Goal: Task Accomplishment & Management: Manage account settings

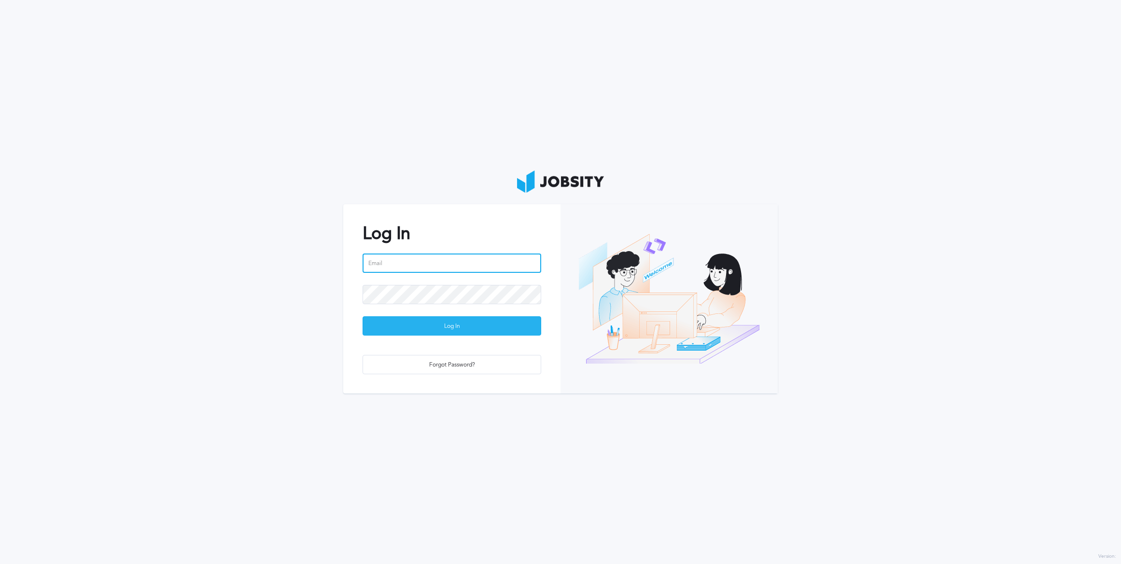
type input "[PERSON_NAME][EMAIL_ADDRESS][PERSON_NAME][DOMAIN_NAME]"
click at [446, 327] on div "Log In" at bounding box center [452, 326] width 178 height 19
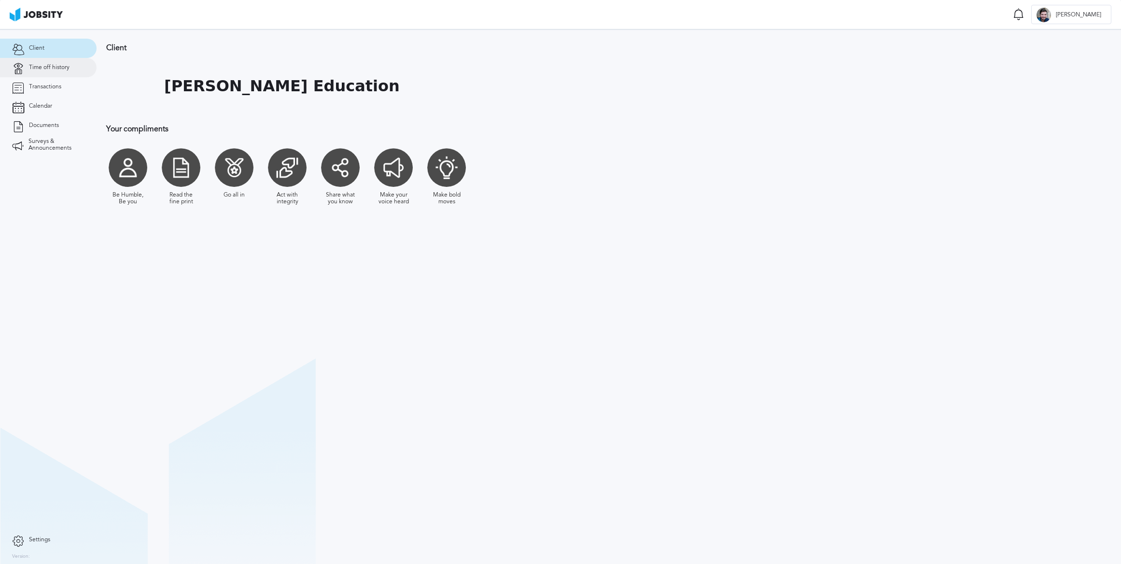
click at [47, 68] on span "Time off history" at bounding box center [49, 67] width 41 height 7
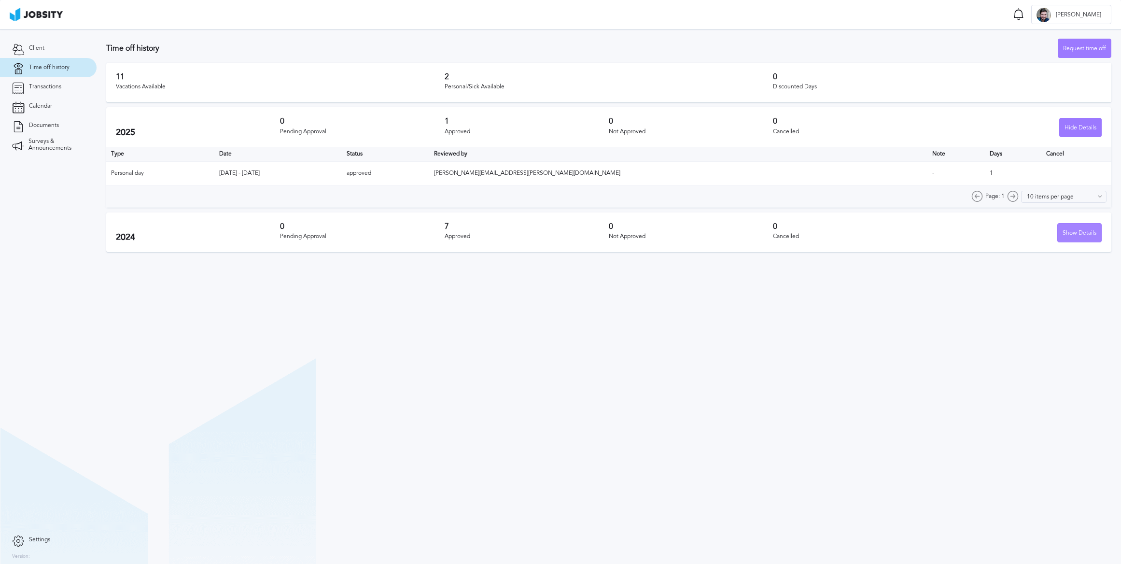
click at [1080, 234] on div "Show Details" at bounding box center [1079, 233] width 43 height 19
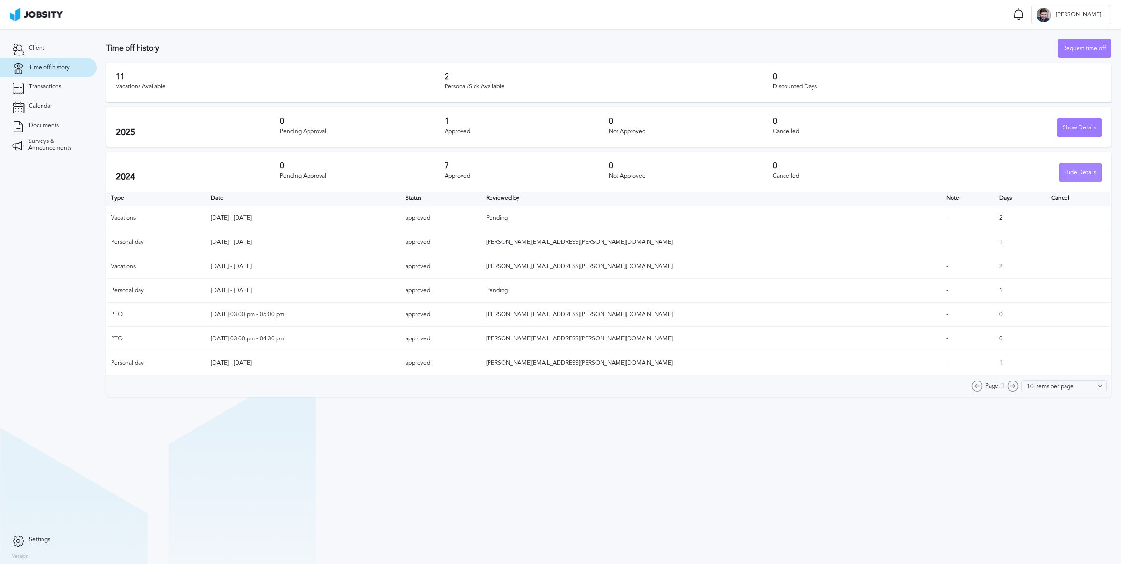
click at [1077, 171] on div "Hide Details" at bounding box center [1081, 172] width 42 height 19
